Goal: Find specific page/section: Find specific page/section

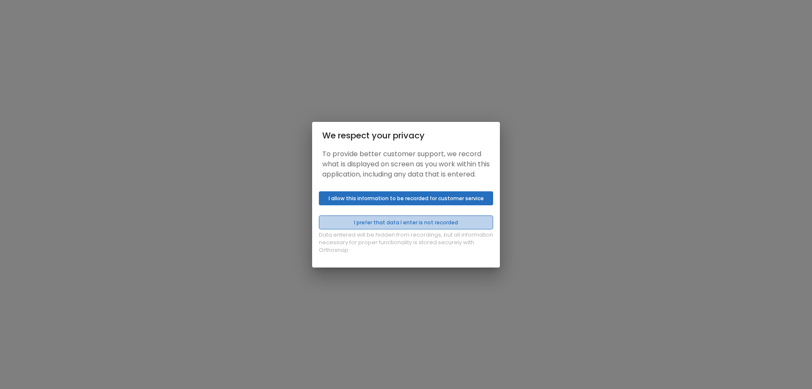
click at [400, 229] on button "I prefer that data I enter is not recorded" at bounding box center [406, 222] width 174 height 14
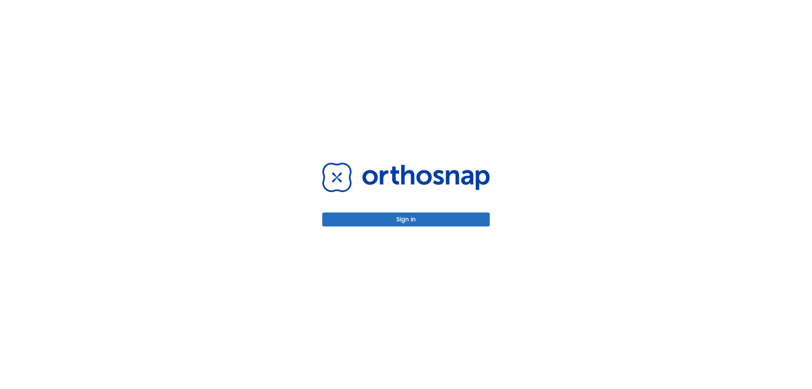
click at [404, 214] on button "Sign in" at bounding box center [406, 219] width 168 height 14
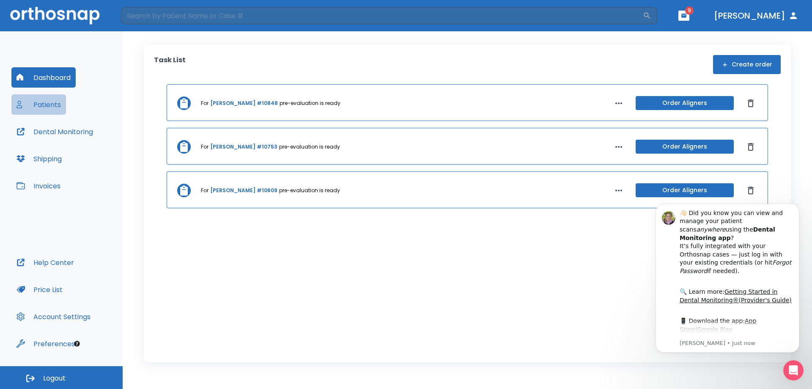
click at [50, 106] on button "Patients" at bounding box center [38, 104] width 55 height 20
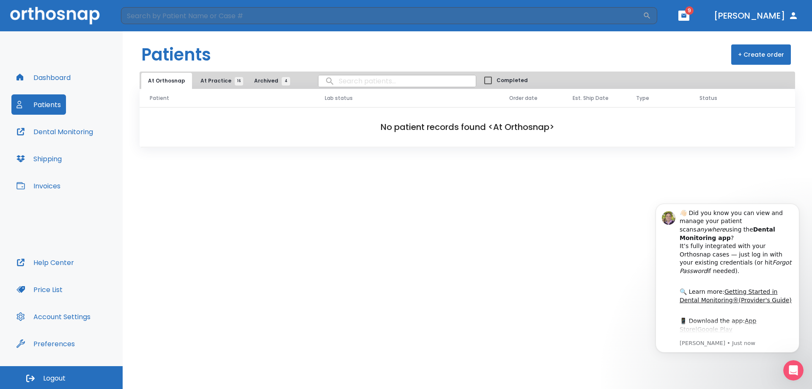
click at [45, 82] on button "Dashboard" at bounding box center [43, 77] width 64 height 20
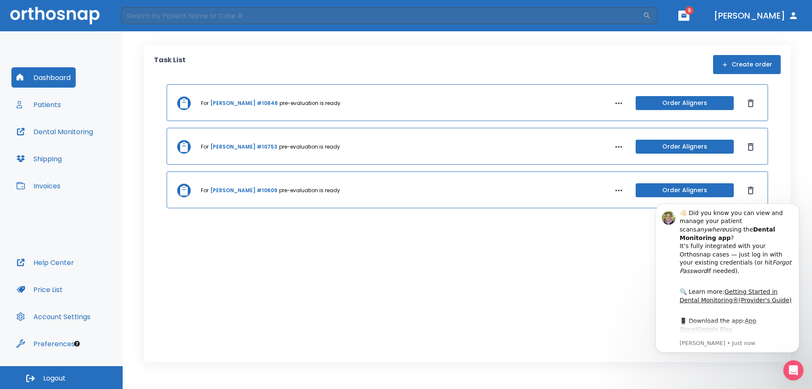
click at [46, 104] on button "Patients" at bounding box center [38, 104] width 55 height 20
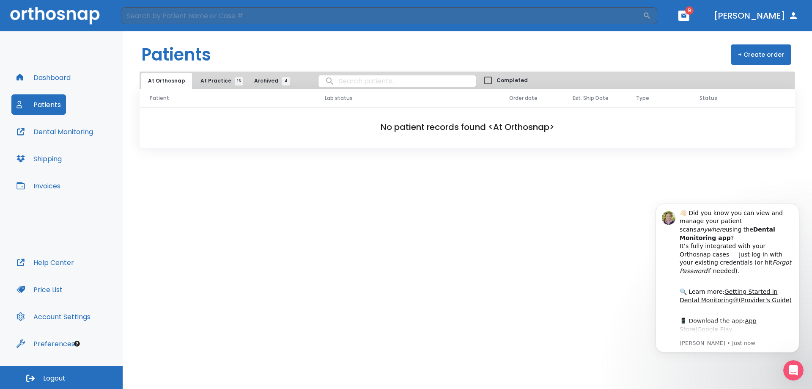
click at [220, 85] on button "At Practice 16" at bounding box center [220, 81] width 52 height 16
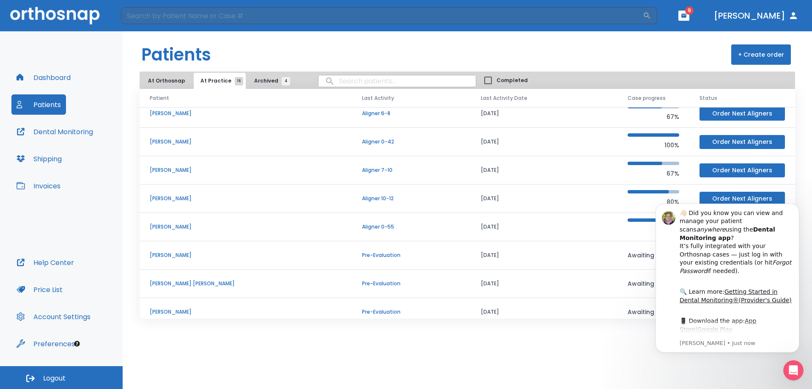
scroll to position [72, 0]
